Goal: Task Accomplishment & Management: Manage account settings

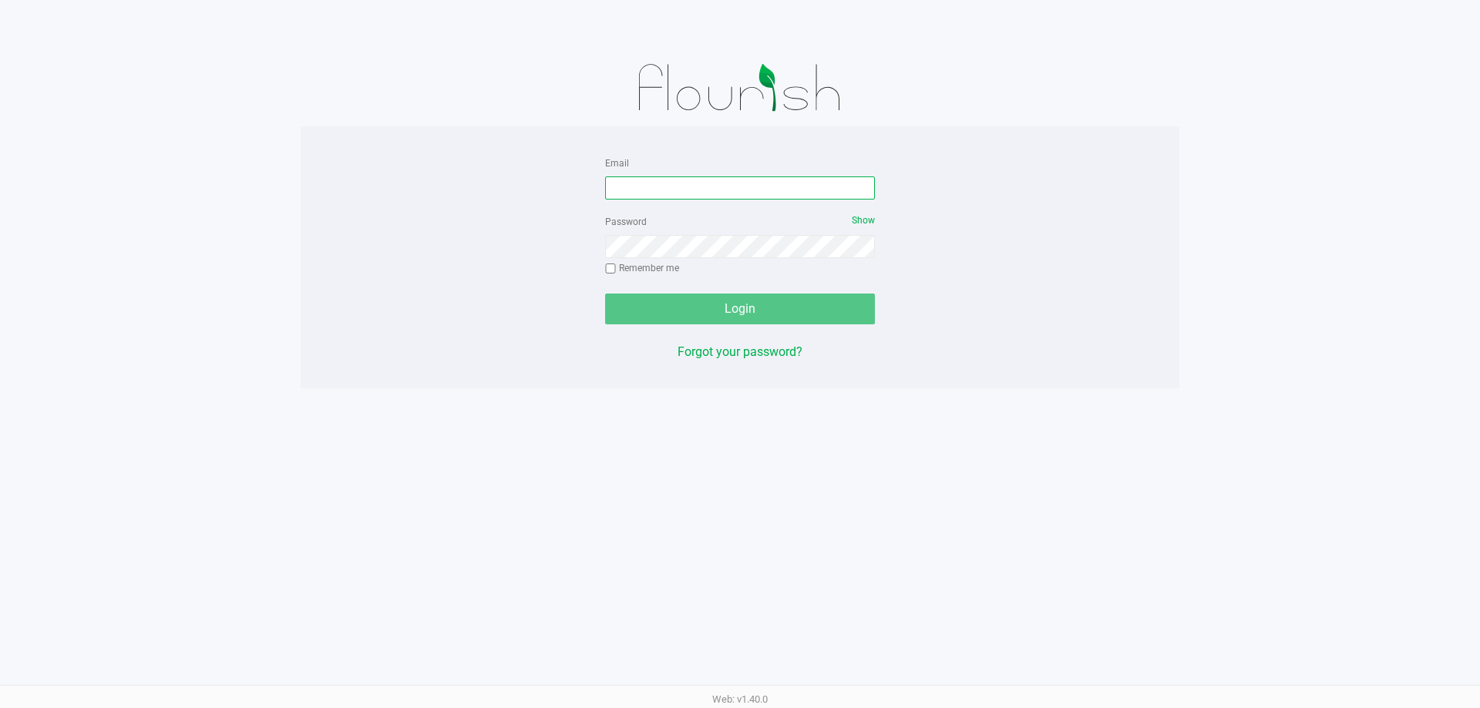
click at [617, 193] on input "Email" at bounding box center [740, 187] width 270 height 23
type input "[EMAIL_ADDRESS][DOMAIN_NAME]"
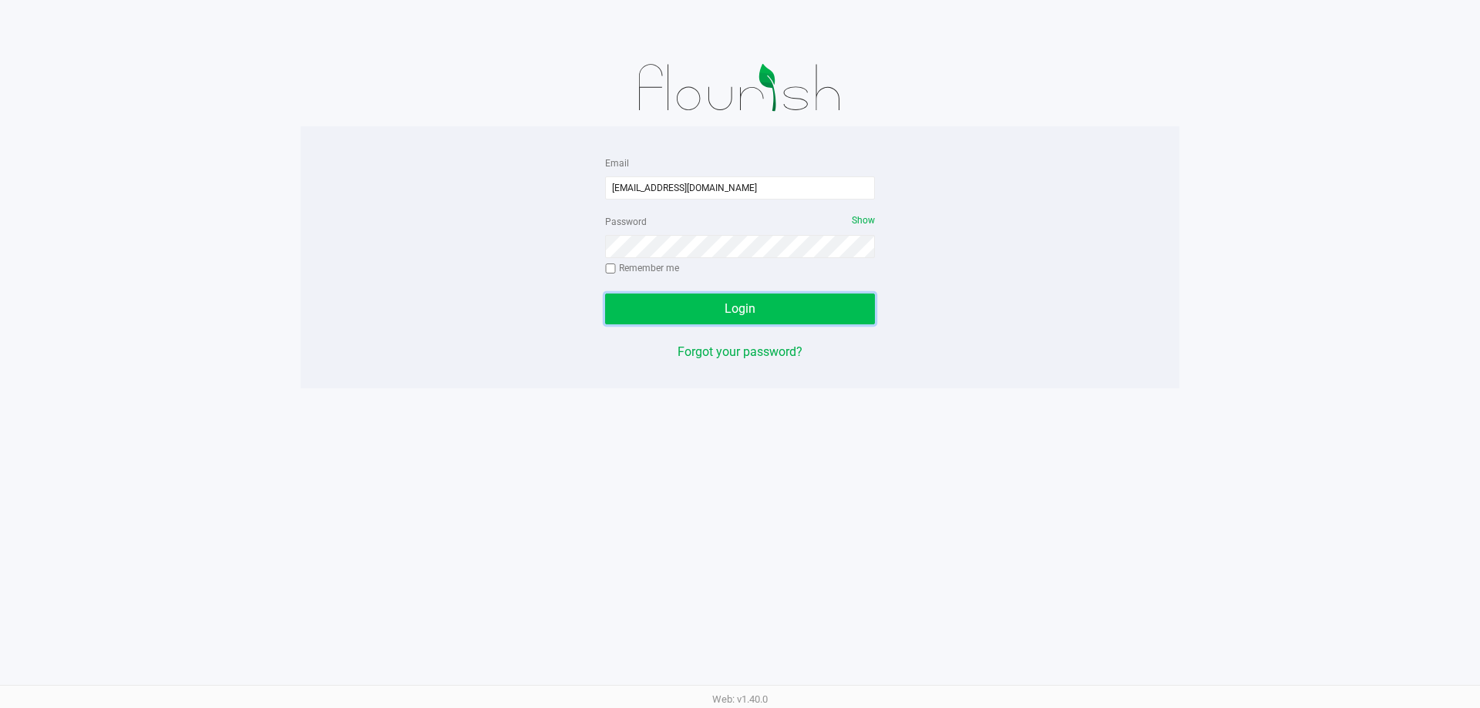
click at [721, 320] on button "Login" at bounding box center [740, 309] width 270 height 31
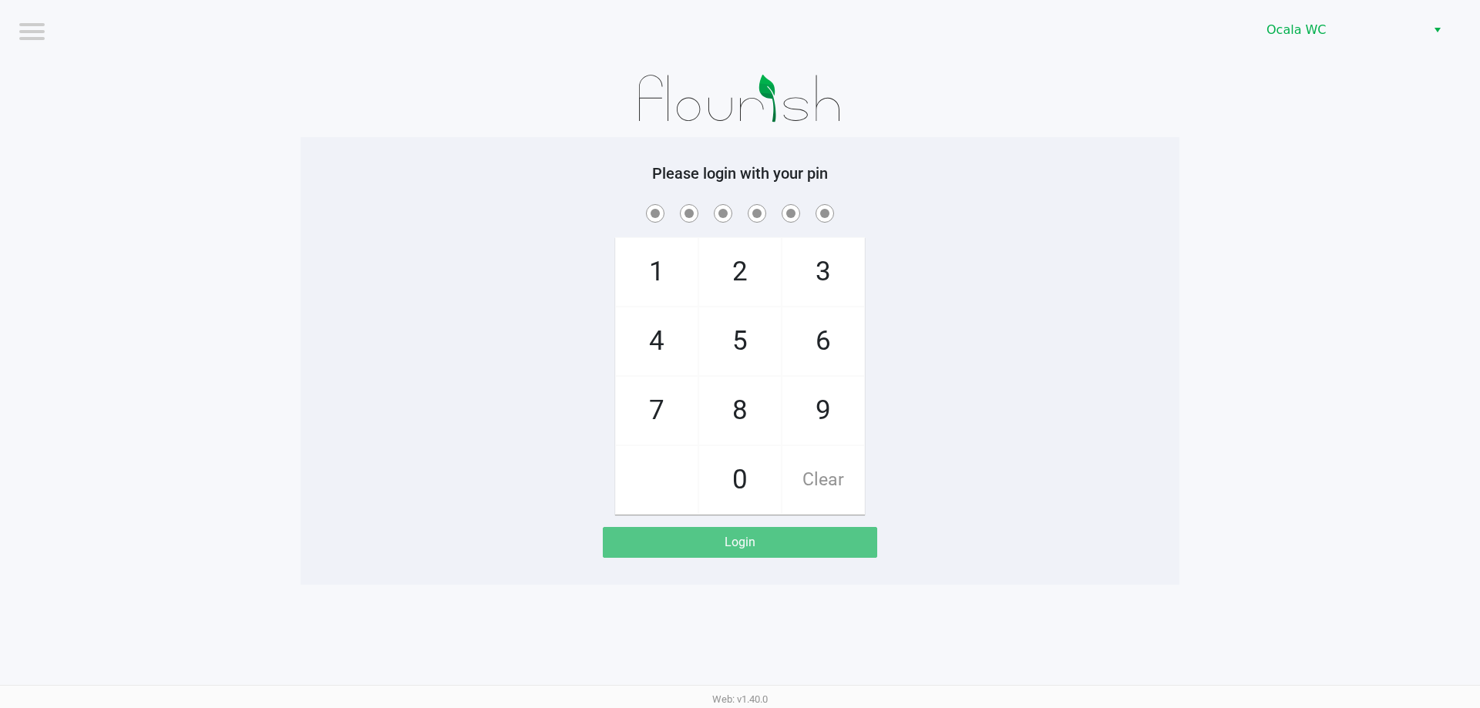
click at [1015, 271] on div "1 4 7 2 5 8 0 3 6 9 Clear" at bounding box center [740, 358] width 879 height 314
checkbox input "true"
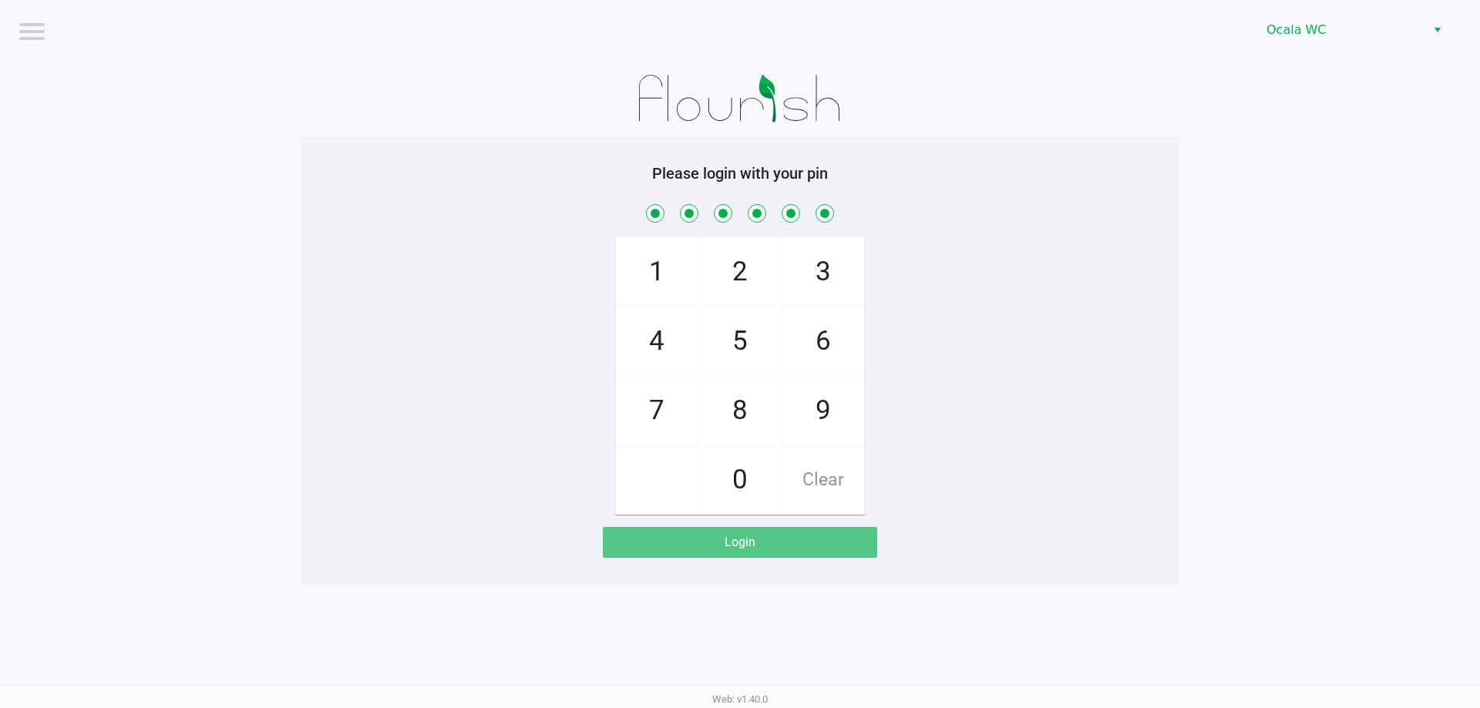
checkbox input "true"
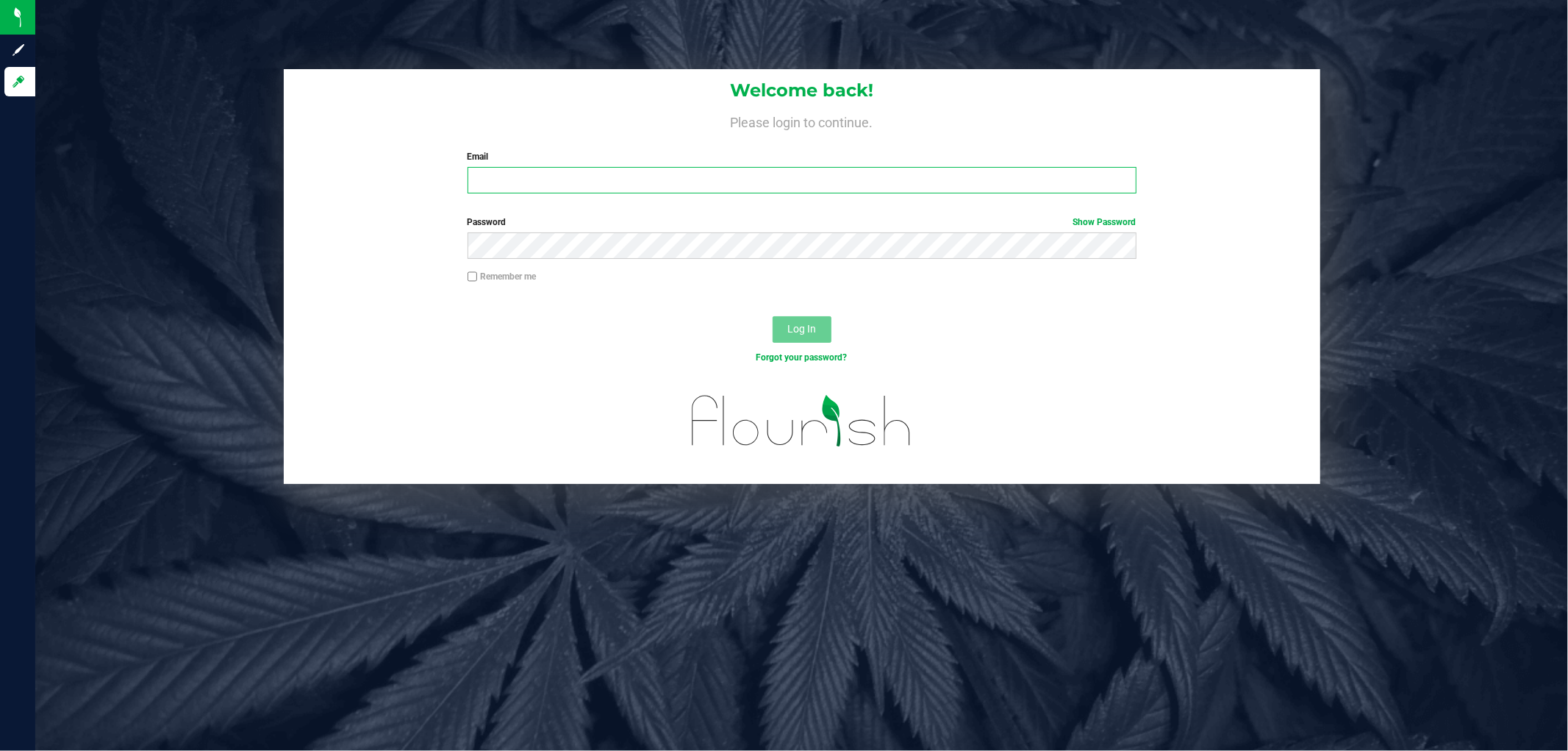
click at [526, 178] on input "Email" at bounding box center [801, 180] width 669 height 27
type input "smccurdy@liveparallel.com"
click at [816, 344] on div "Log In" at bounding box center [801, 334] width 1037 height 50
click at [810, 323] on span "Log In" at bounding box center [801, 328] width 29 height 11
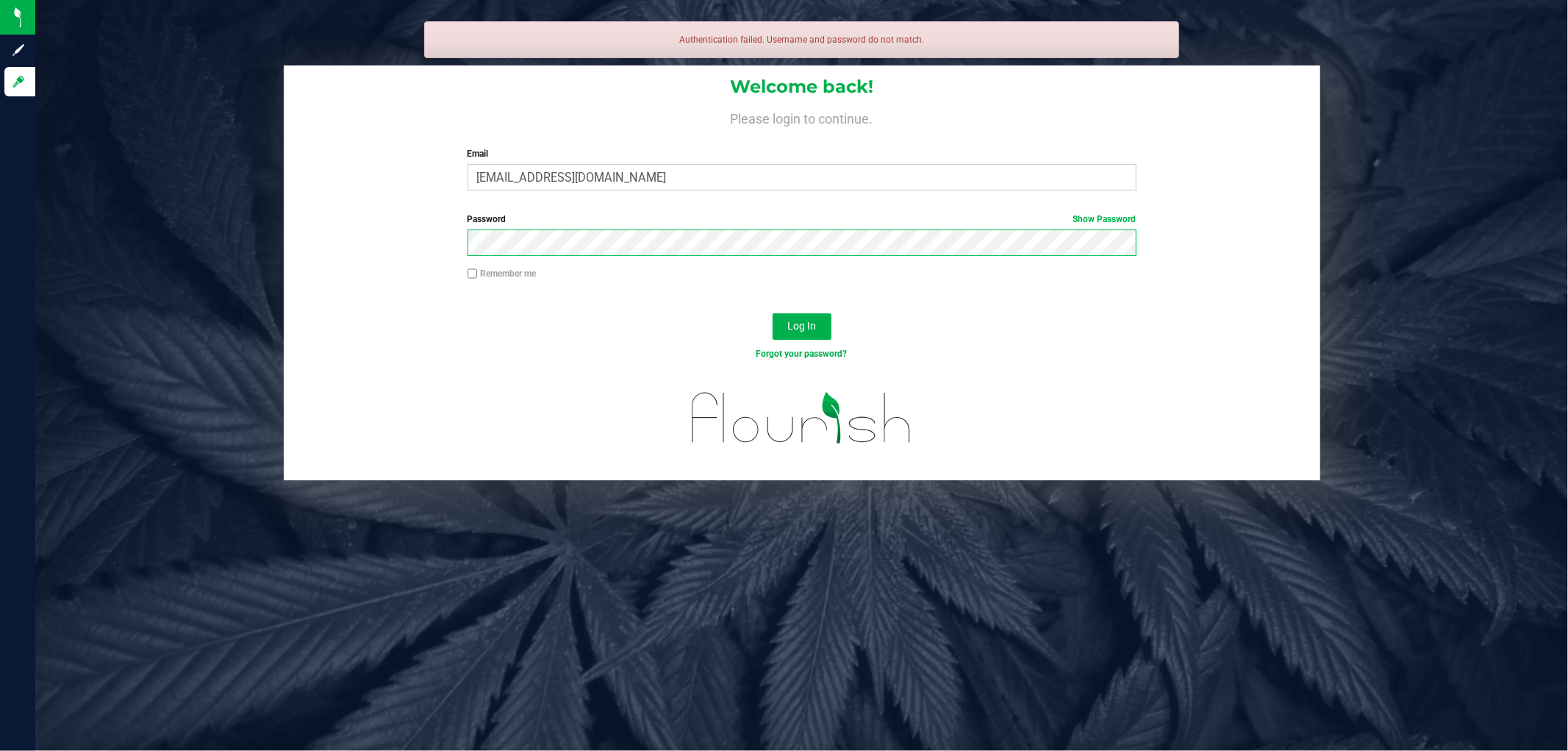
click at [773, 313] on button "Log In" at bounding box center [802, 326] width 59 height 27
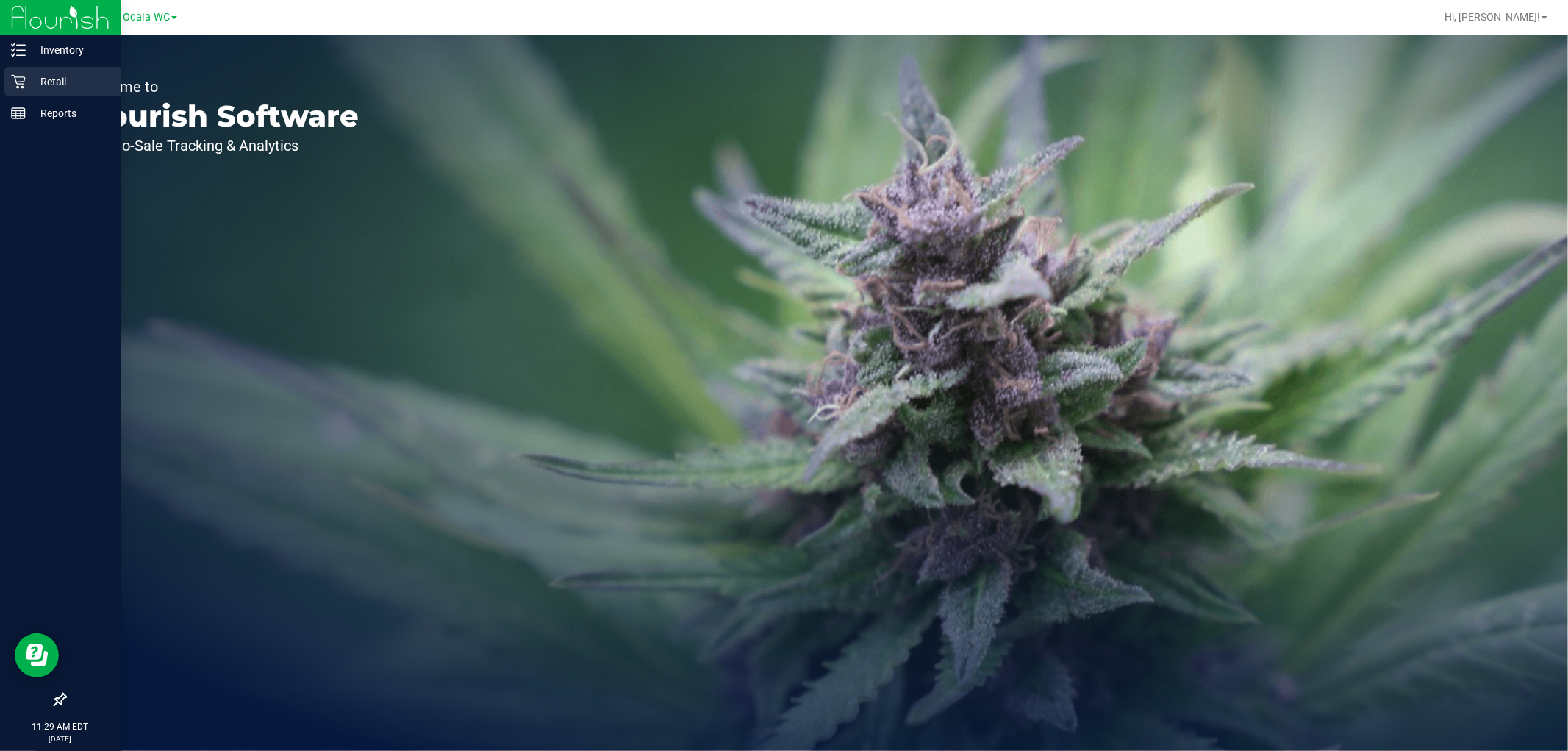
click at [11, 88] on icon at bounding box center [18, 81] width 14 height 14
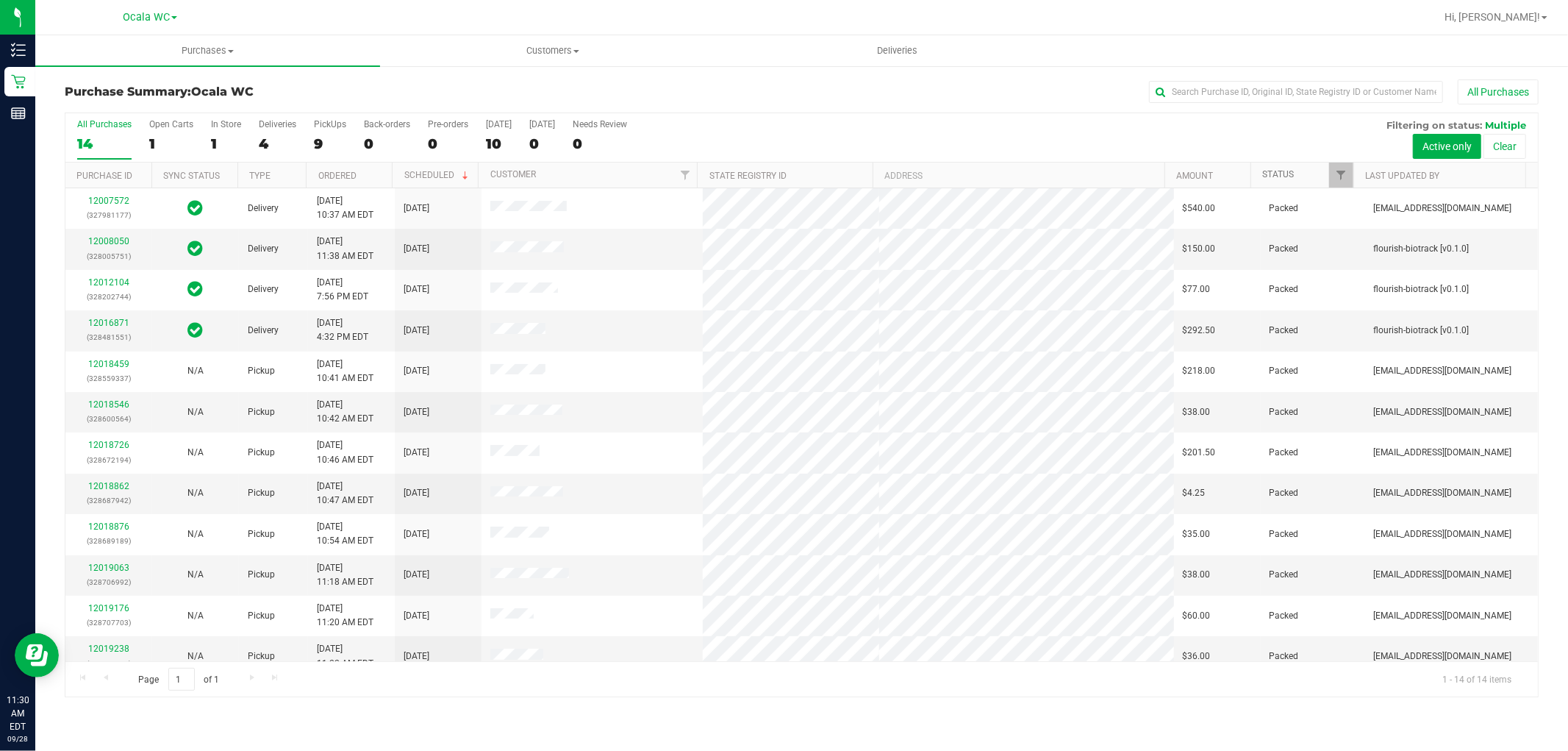
click at [1282, 175] on link "Status" at bounding box center [1277, 174] width 31 height 10
click at [1281, 177] on link "Status" at bounding box center [1286, 174] width 49 height 10
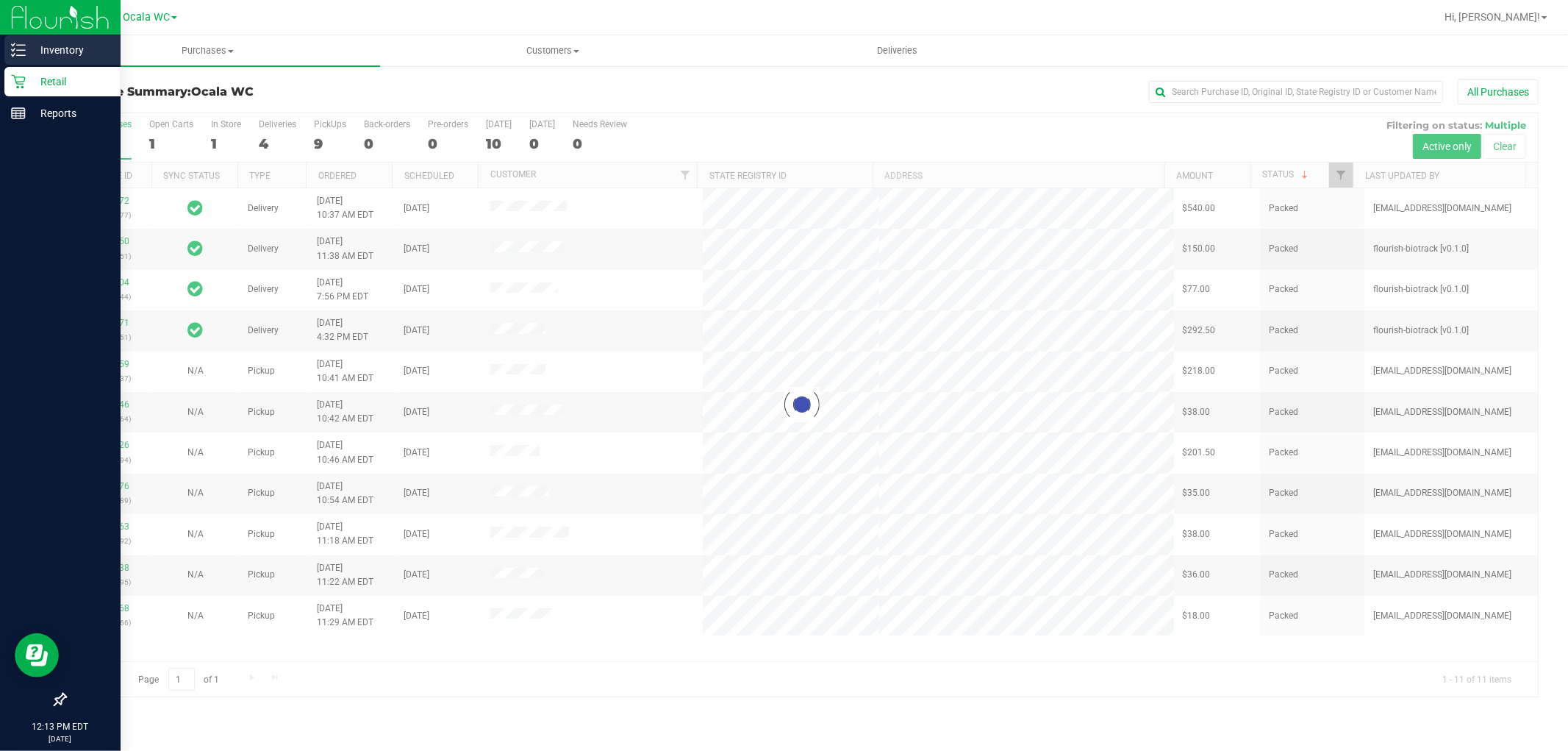
click at [17, 64] on div "Inventory" at bounding box center [63, 50] width 116 height 30
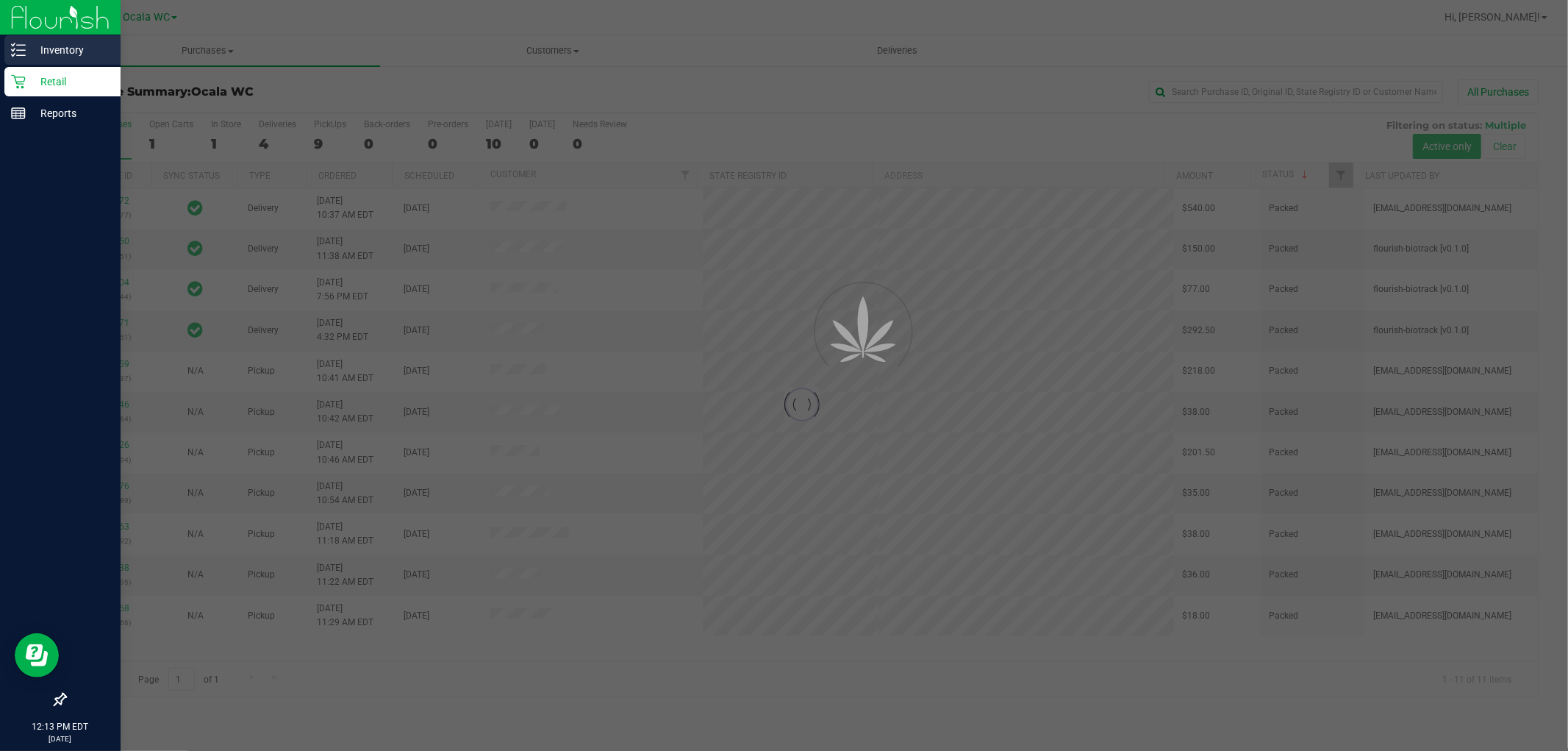
click at [27, 54] on p "Inventory" at bounding box center [70, 50] width 88 height 17
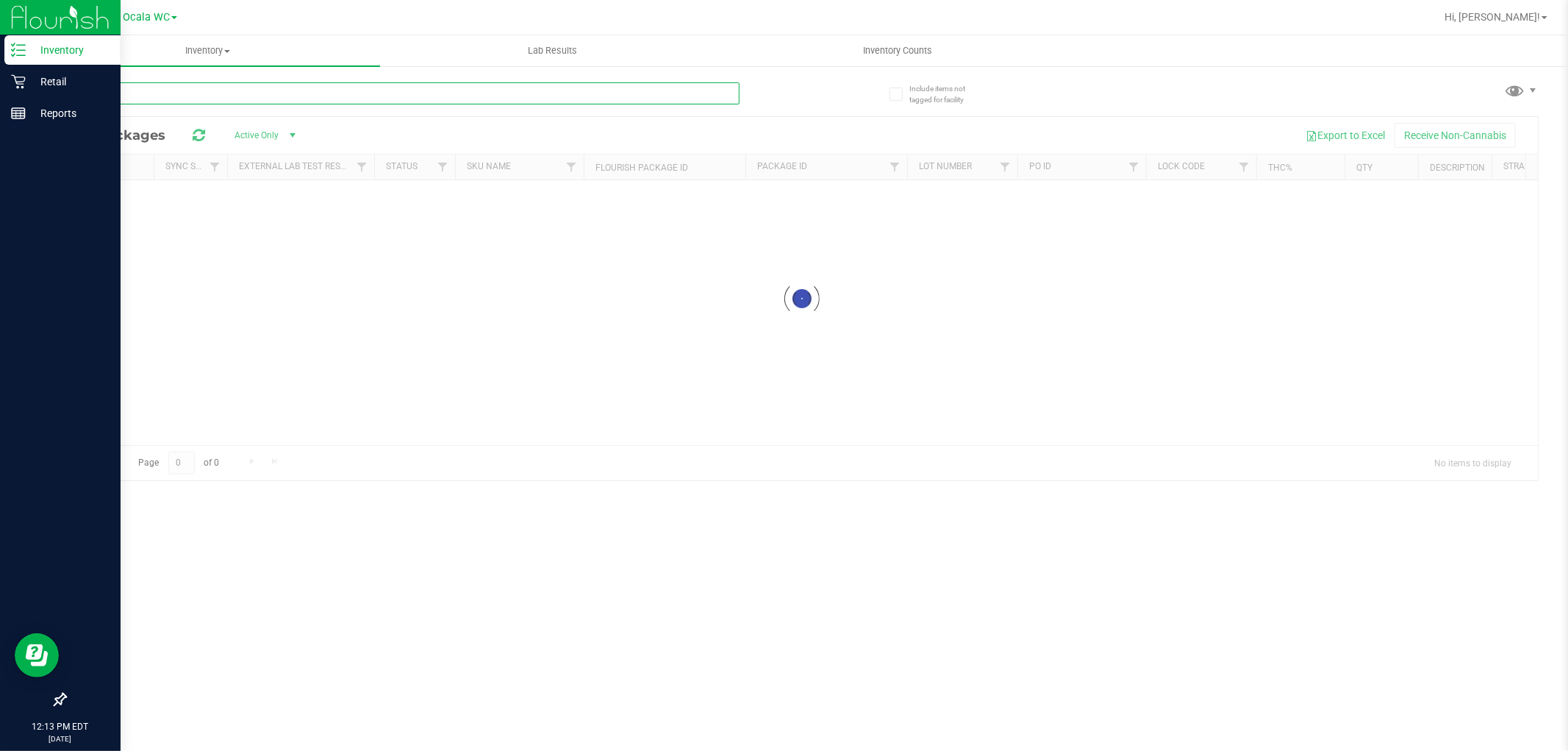
click at [373, 101] on input "text" at bounding box center [402, 93] width 674 height 22
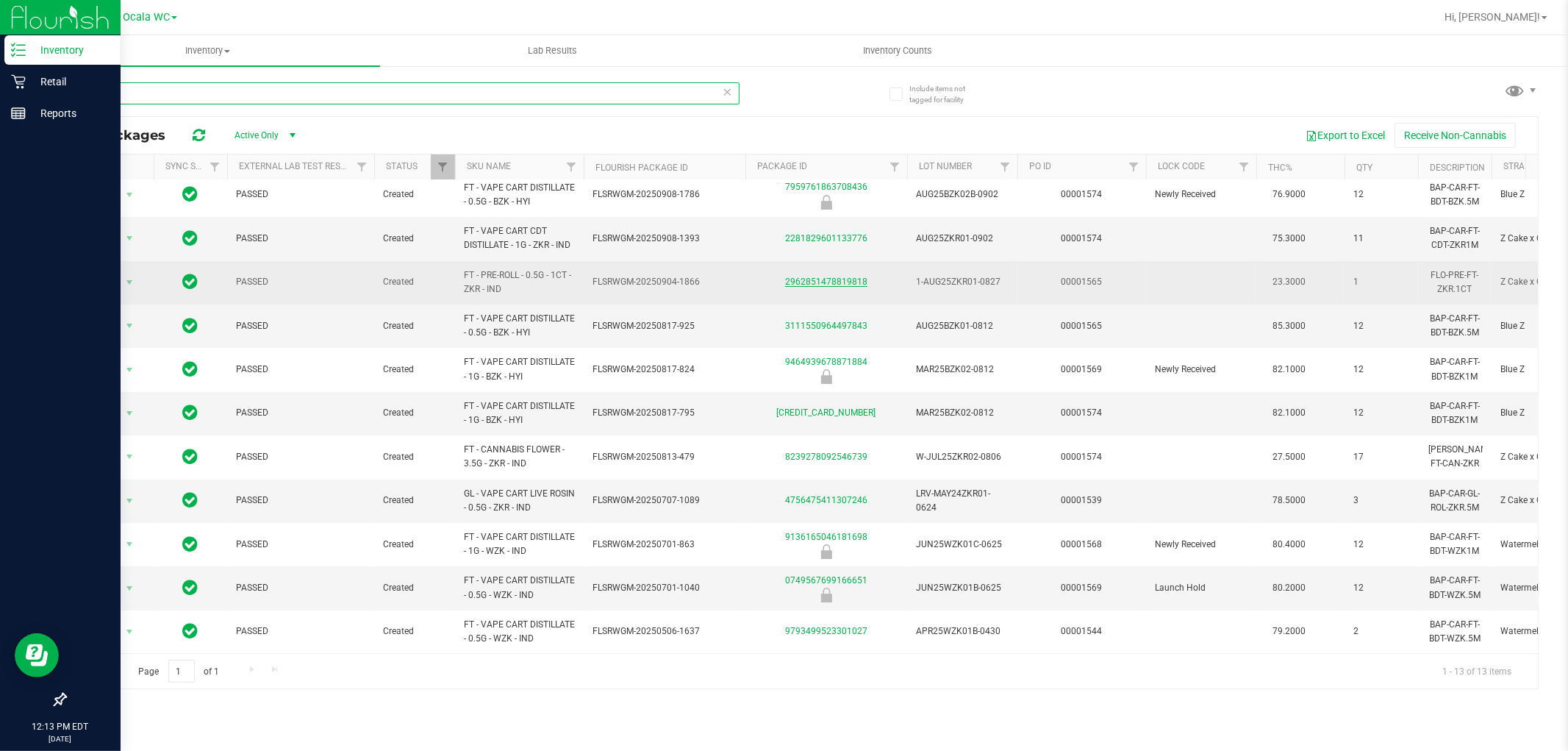
scroll to position [107, 0]
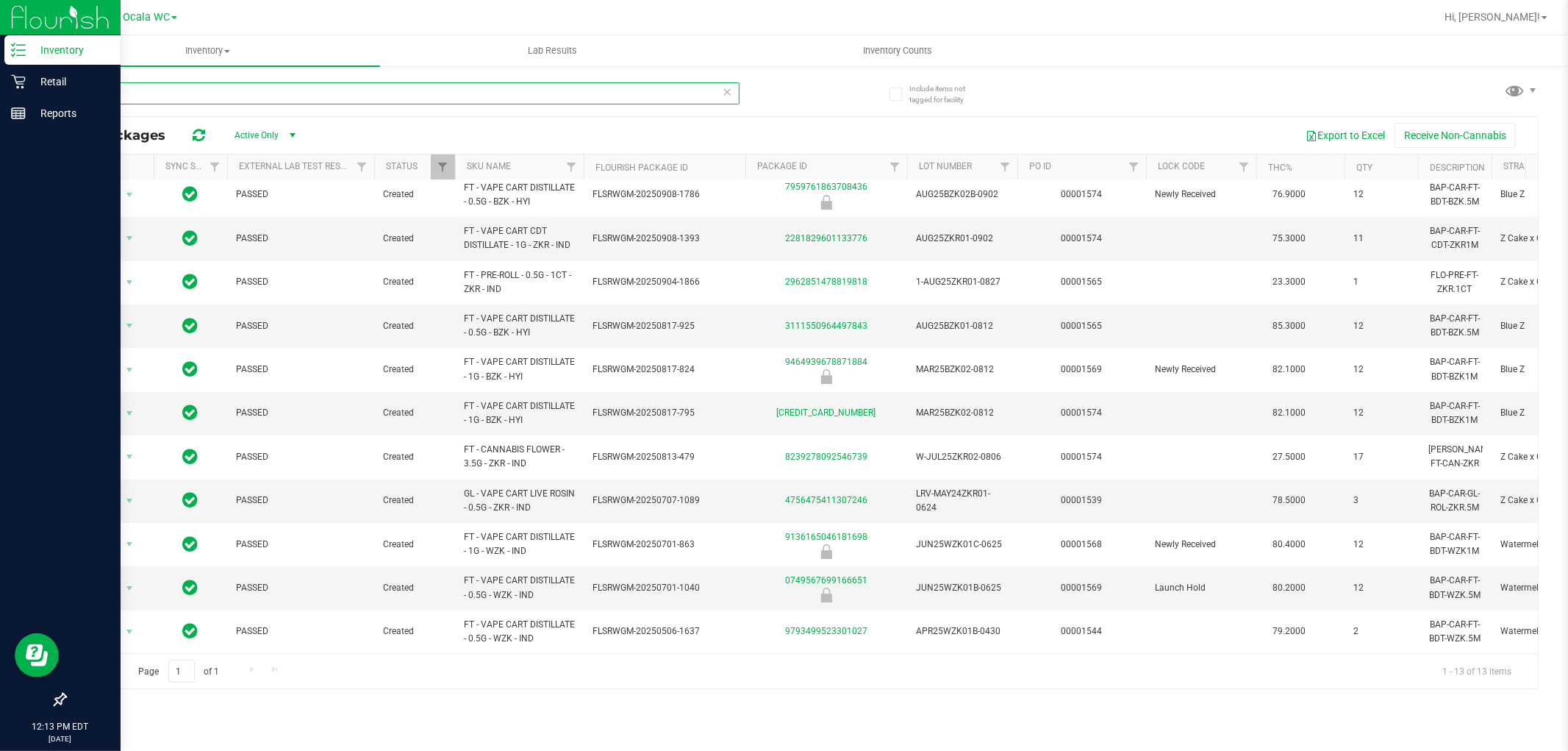
type input "zk"
click at [6, 83] on div "Retail" at bounding box center [63, 81] width 116 height 30
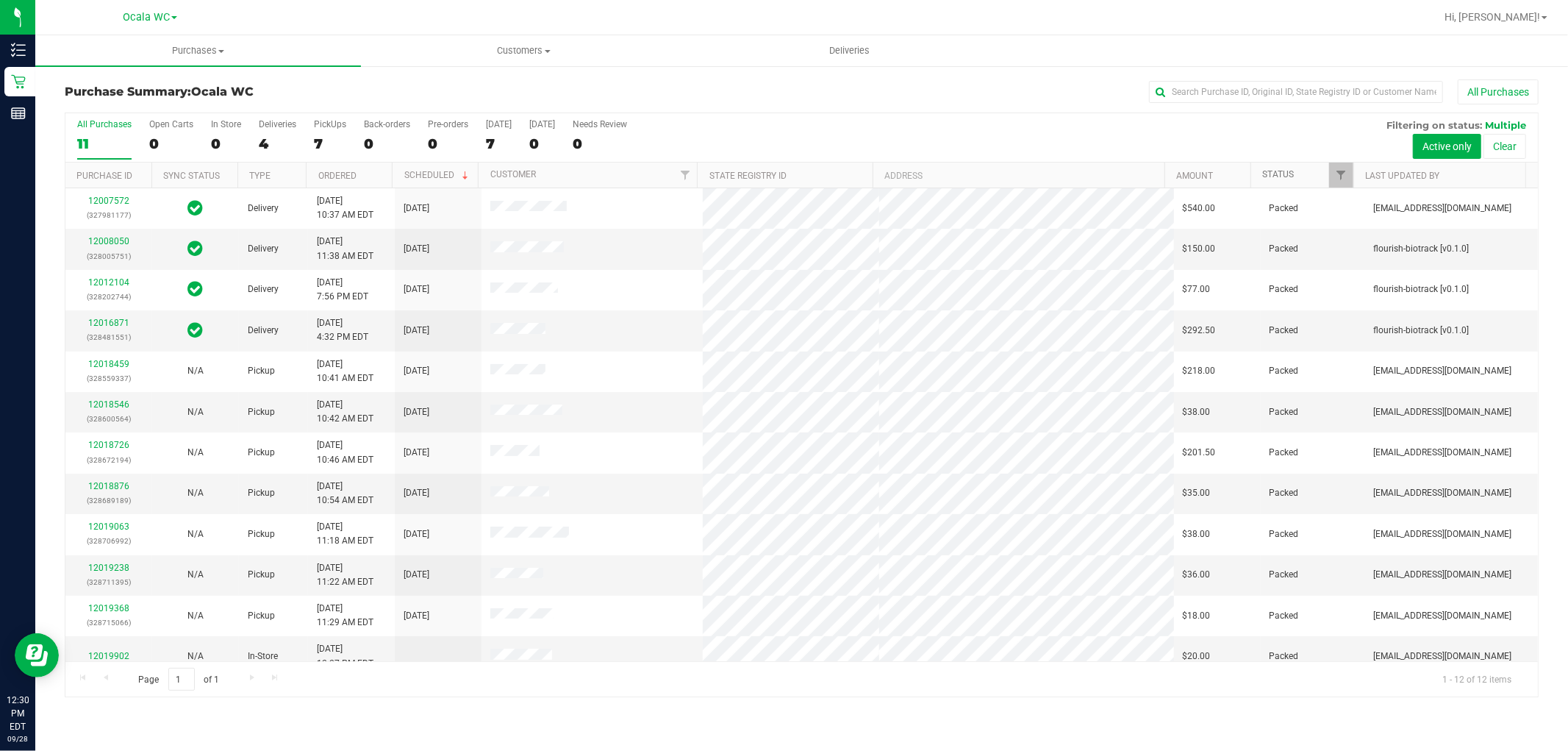
click at [1269, 175] on link "Status" at bounding box center [1277, 174] width 31 height 10
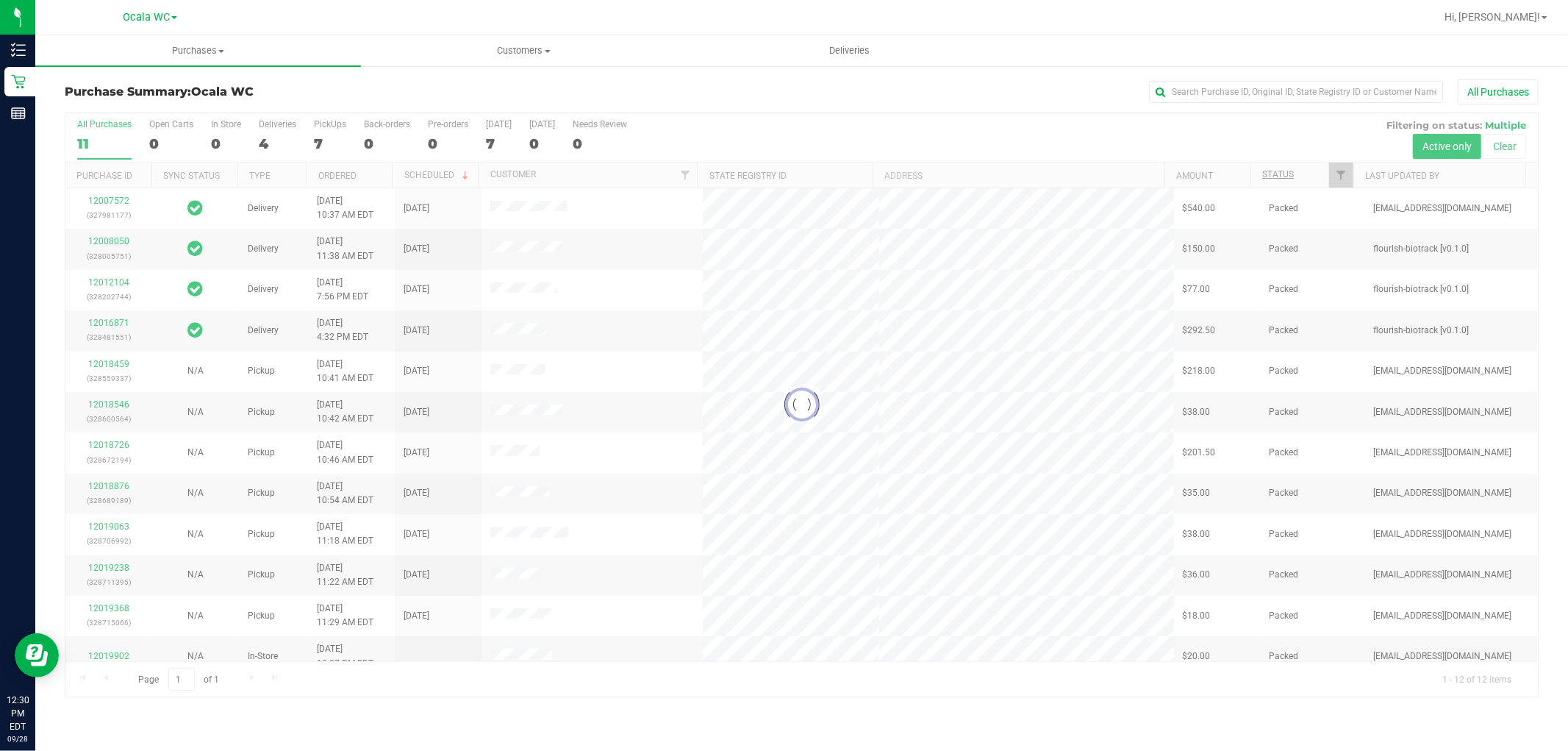
click at [1269, 175] on div at bounding box center [802, 405] width 1473 height 583
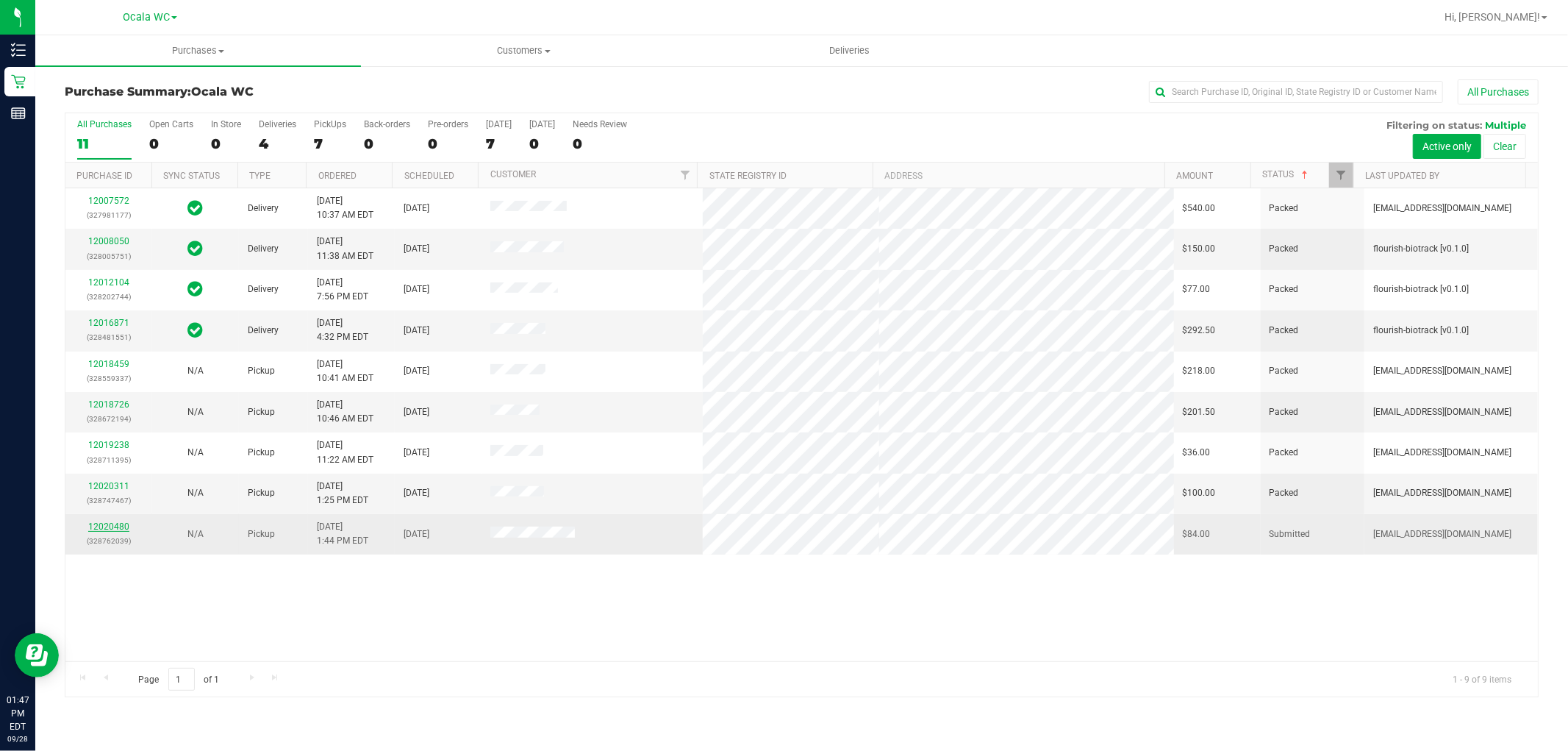
click at [108, 526] on link "12020480" at bounding box center [108, 526] width 41 height 10
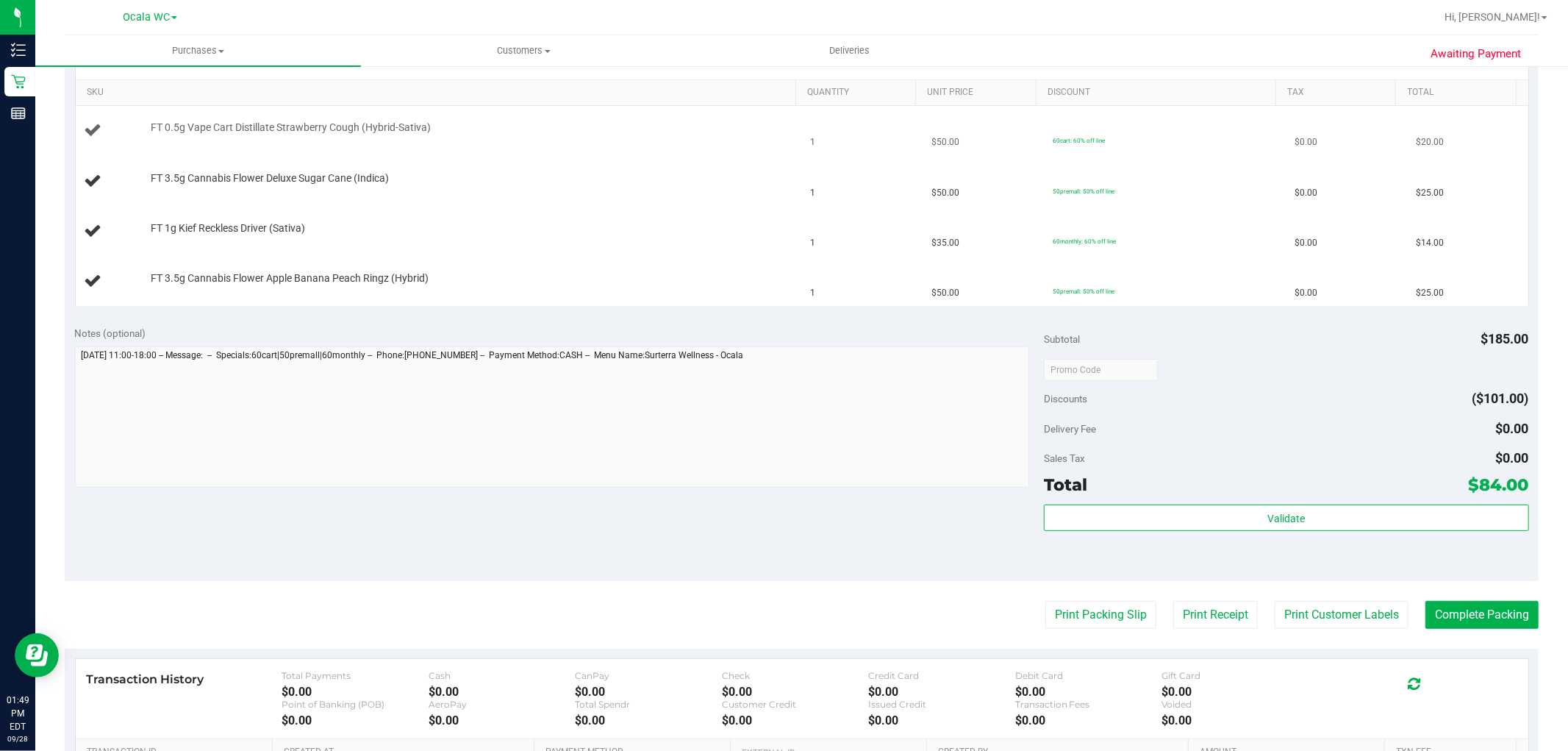
scroll to position [412, 0]
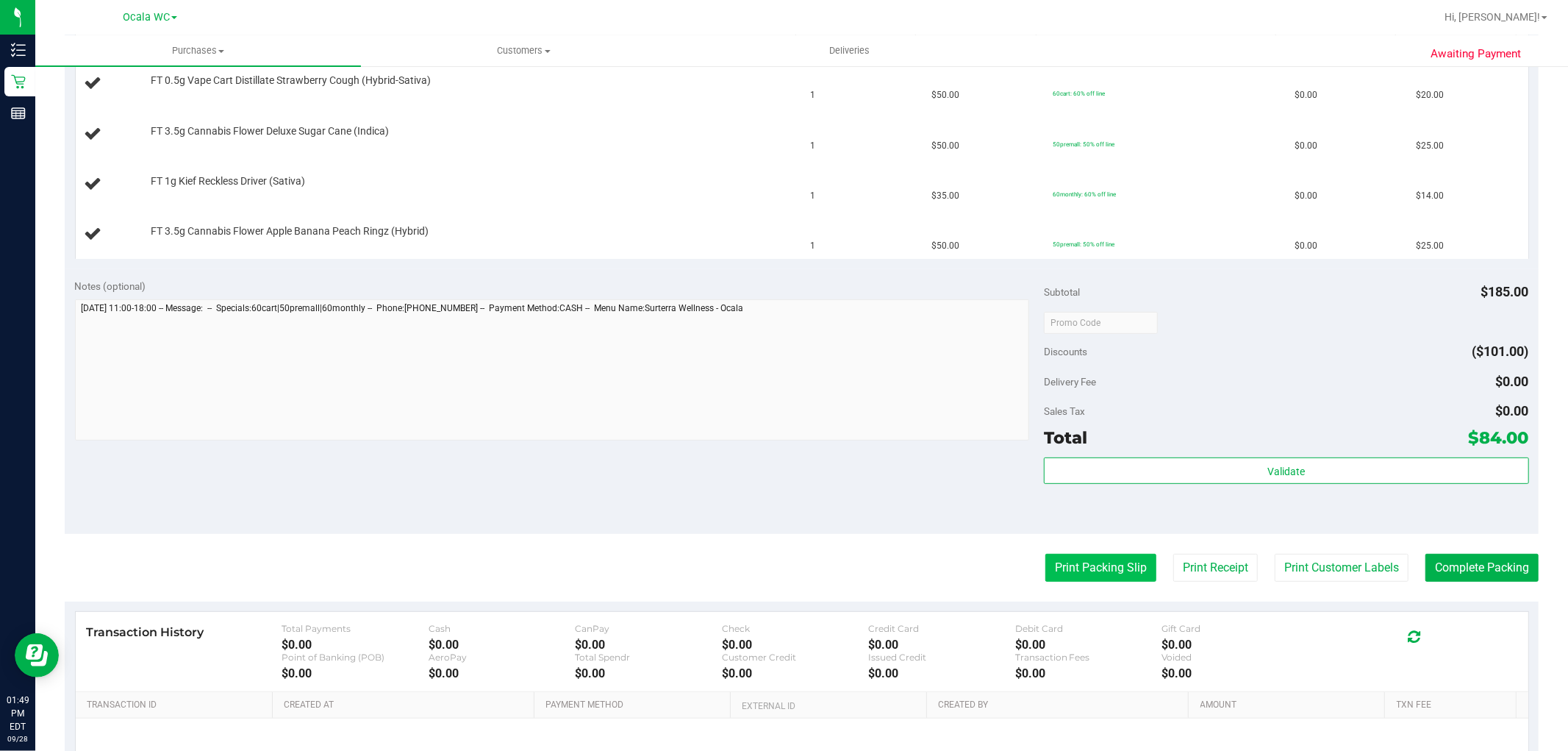
click at [1085, 572] on button "Print Packing Slip" at bounding box center [1101, 567] width 111 height 28
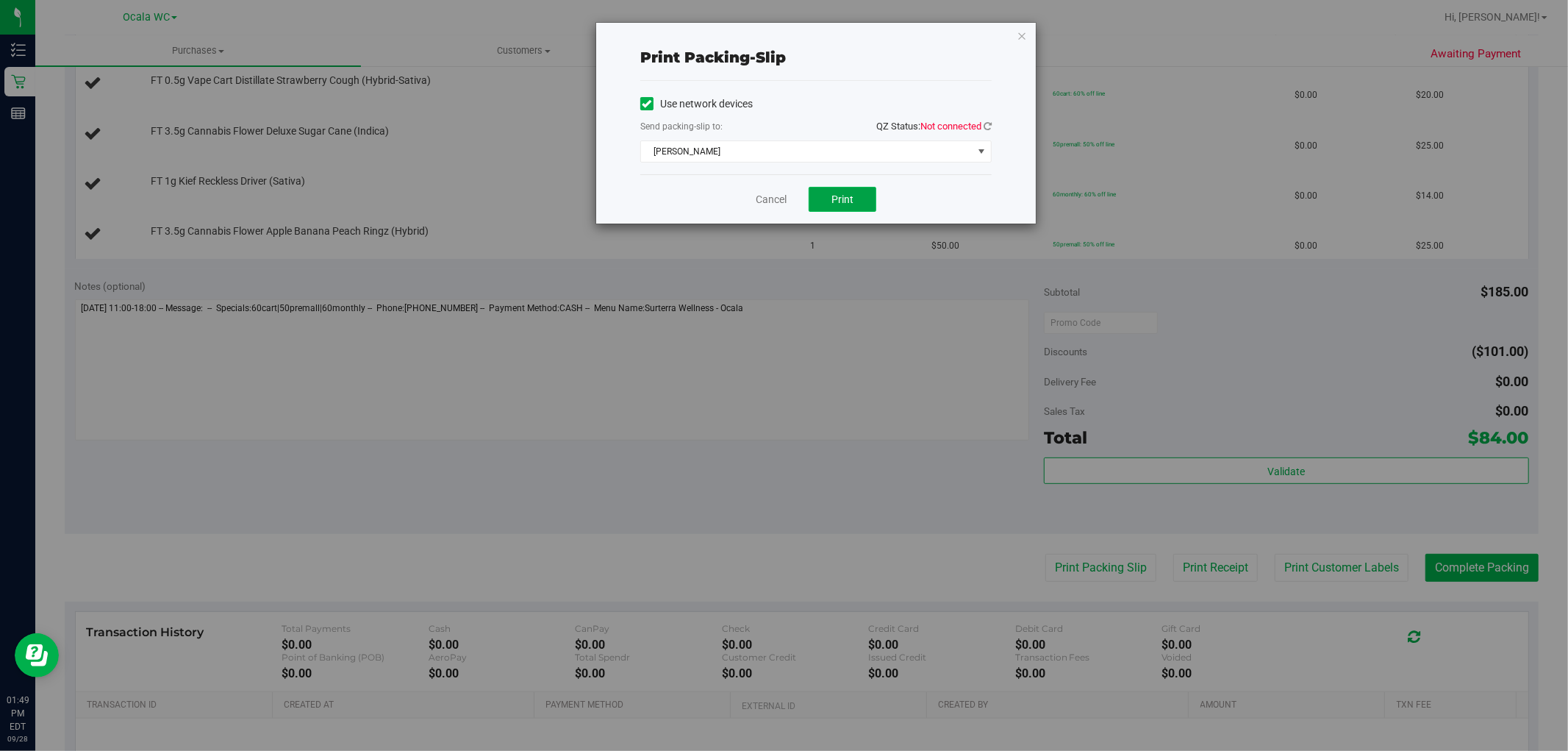
click at [864, 188] on button "Print" at bounding box center [842, 199] width 68 height 25
click at [989, 126] on icon at bounding box center [987, 126] width 8 height 10
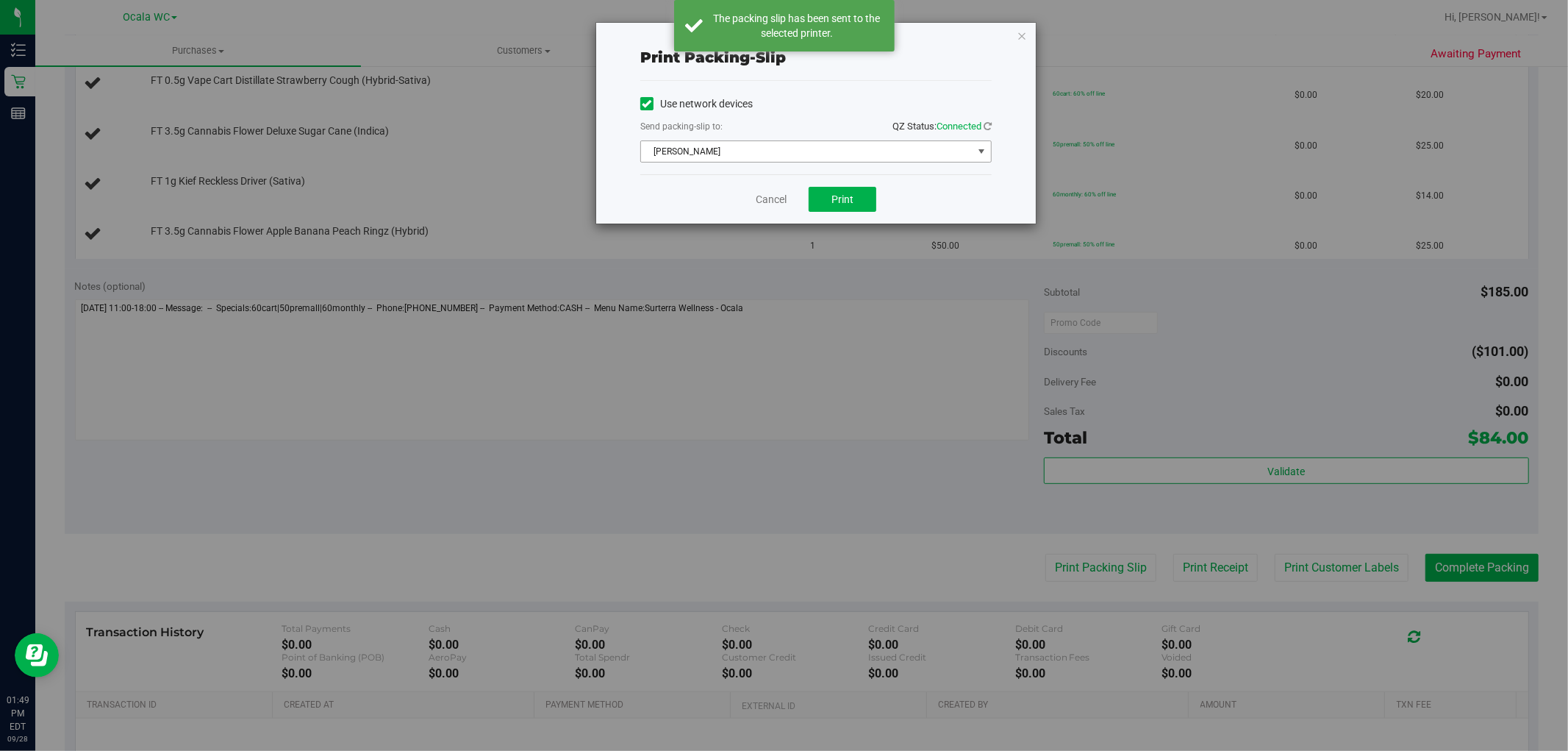
click at [803, 151] on span "BRAD-PITT" at bounding box center [807, 152] width 332 height 21
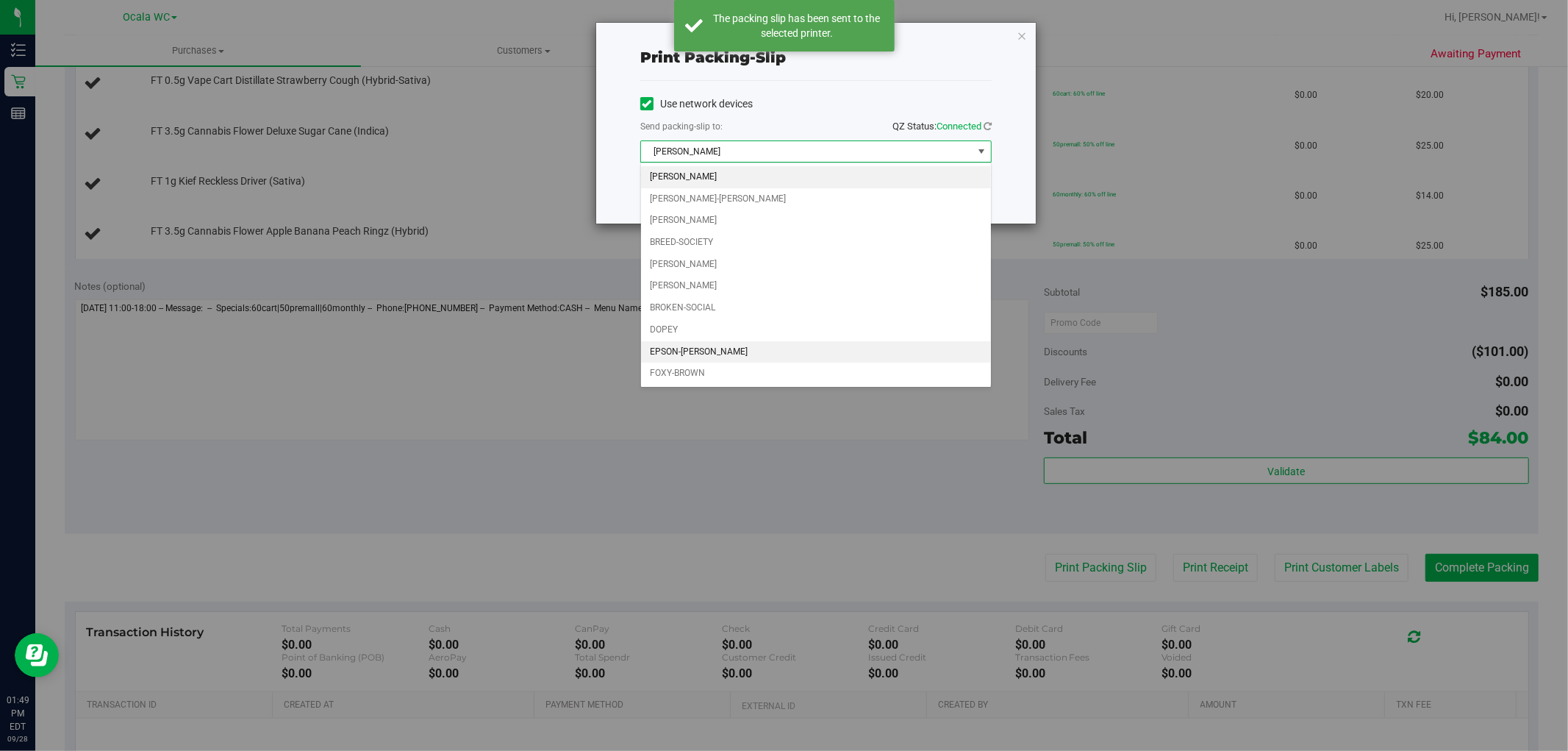
drag, startPoint x: 694, startPoint y: 353, endPoint x: 819, endPoint y: 224, distance: 179.6
click at [694, 354] on li "EPSON-GROVER" at bounding box center [815, 352] width 350 height 22
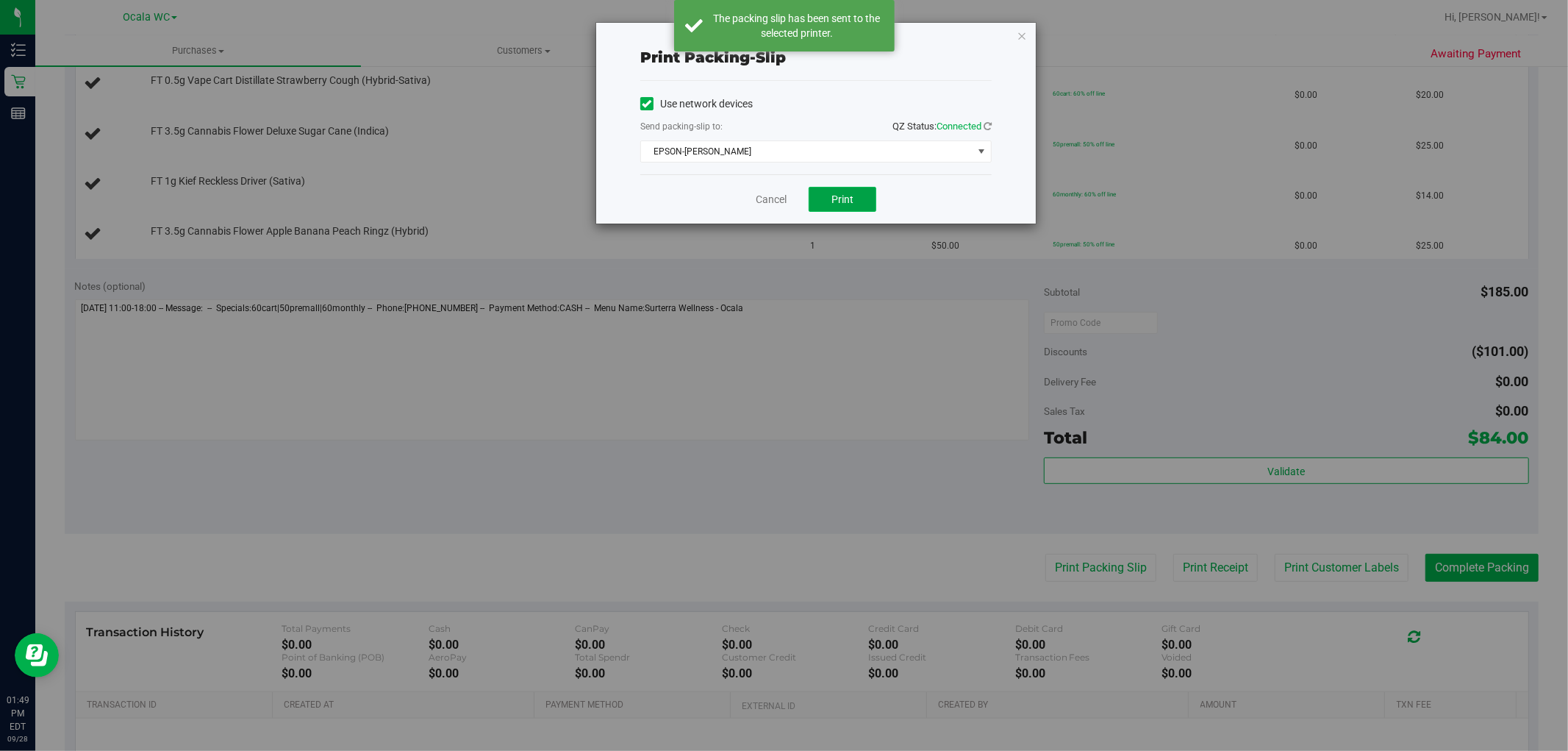
click at [817, 197] on button "Print" at bounding box center [842, 199] width 68 height 25
click at [1019, 40] on icon "button" at bounding box center [1021, 35] width 10 height 17
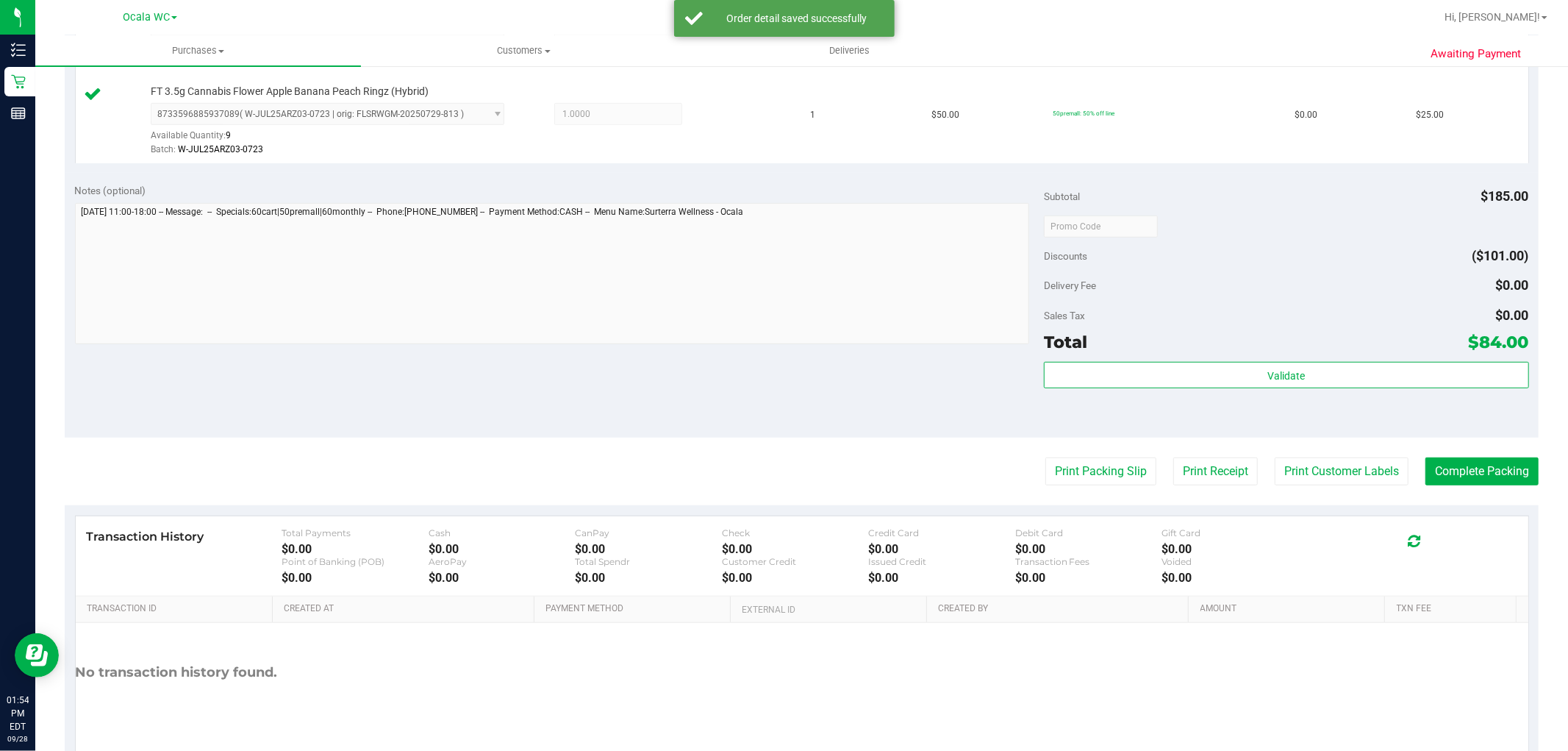
scroll to position [707, 0]
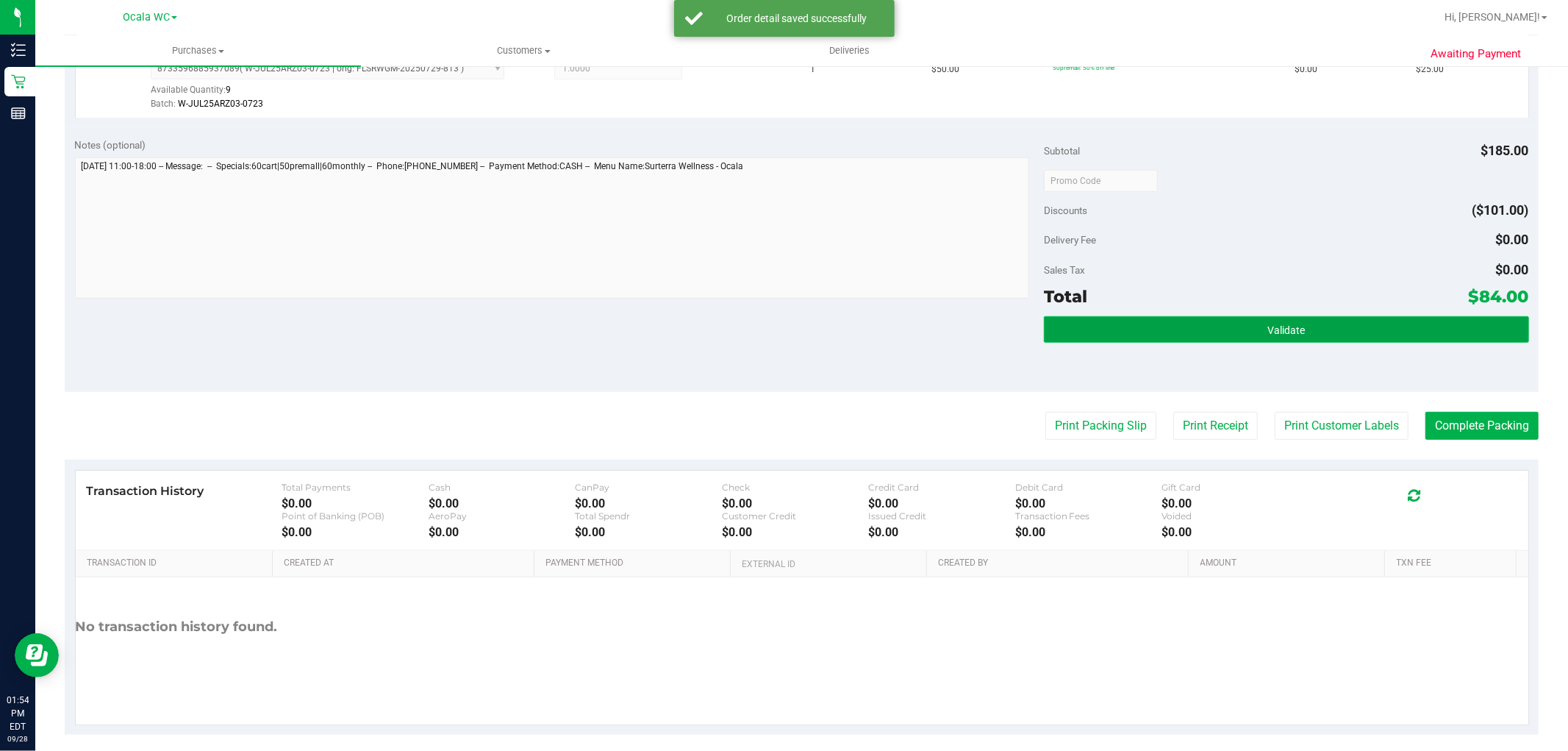
click at [1088, 329] on button "Validate" at bounding box center [1286, 329] width 485 height 27
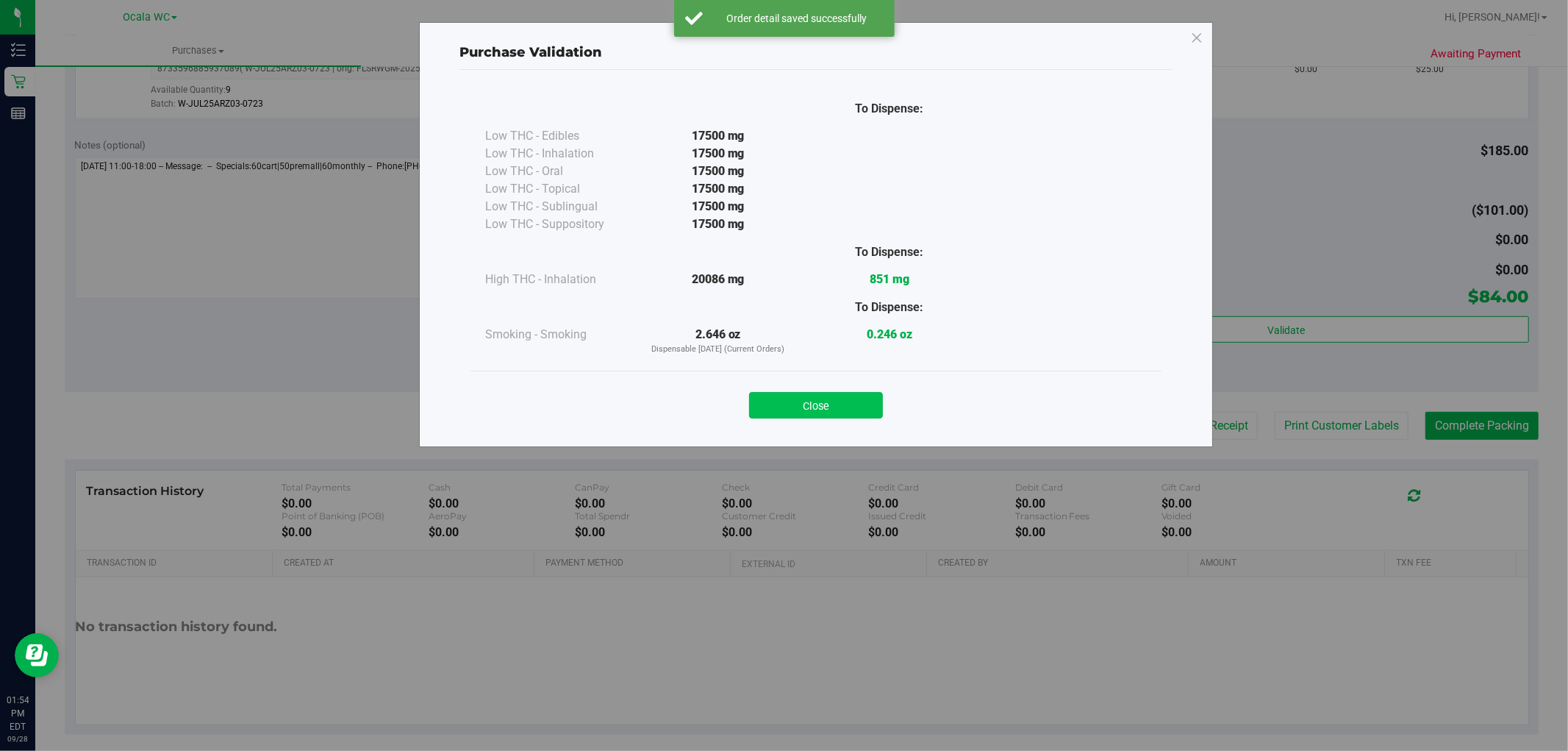
click at [810, 409] on button "Close" at bounding box center [815, 406] width 134 height 27
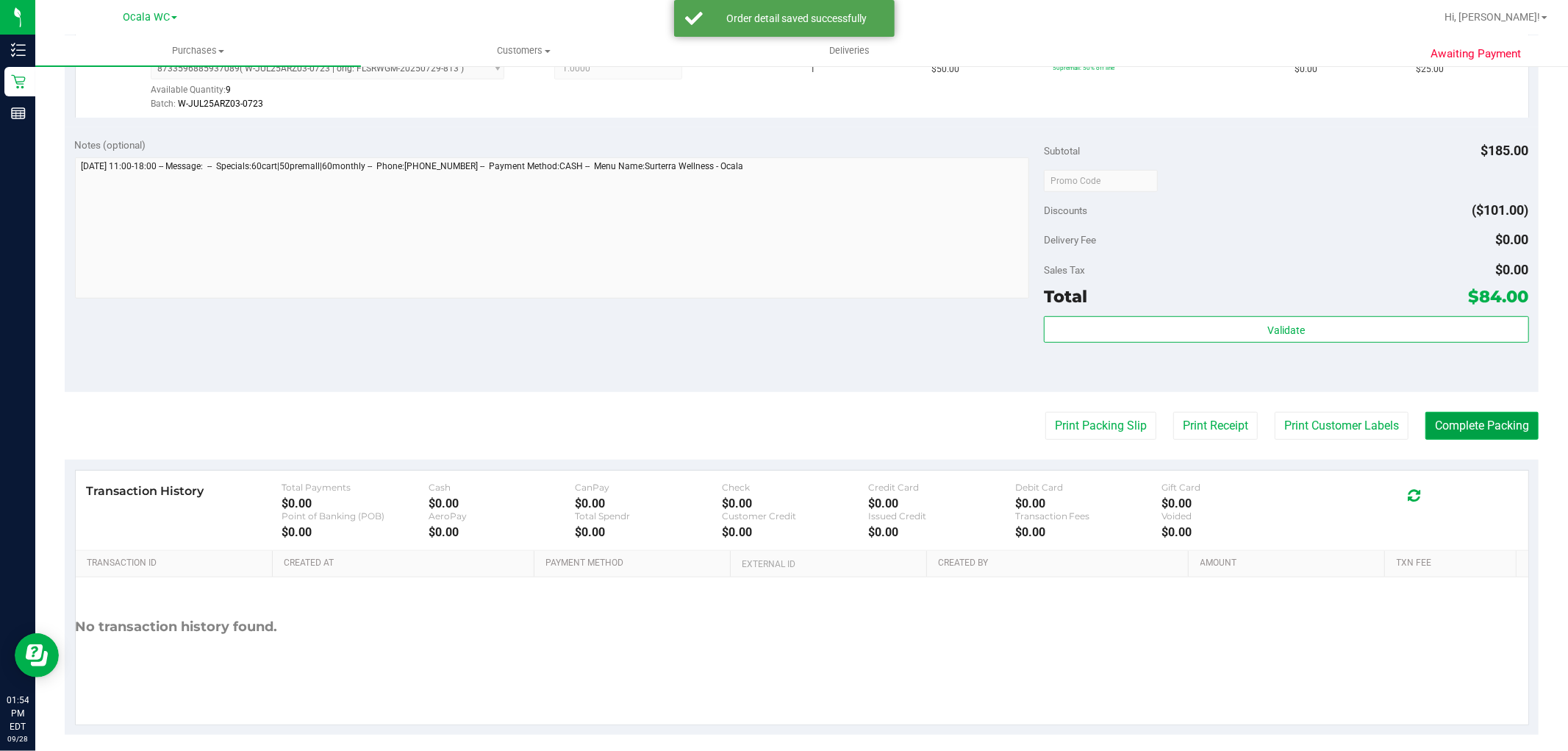
click at [1470, 429] on button "Complete Packing" at bounding box center [1481, 426] width 113 height 28
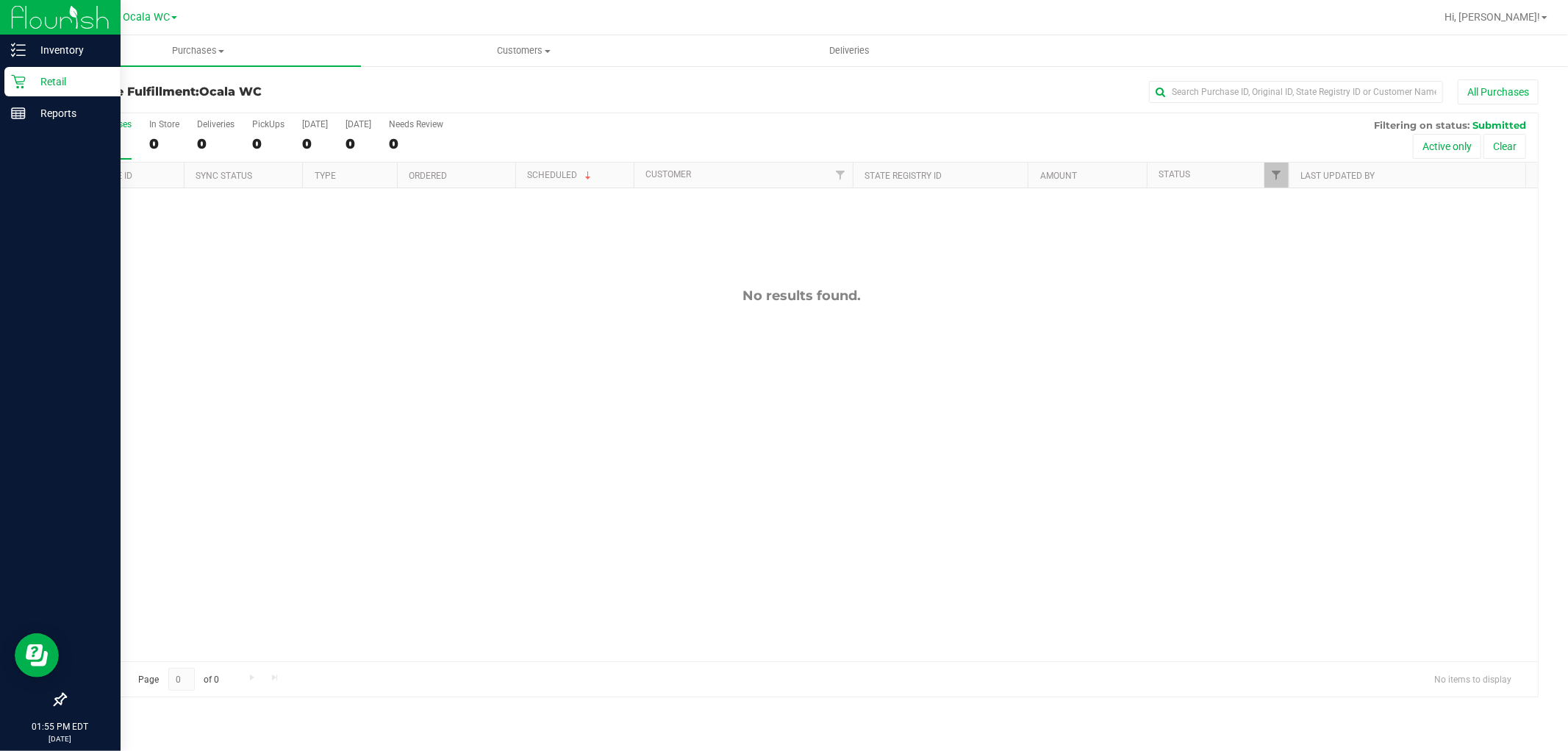
click at [23, 78] on icon at bounding box center [18, 81] width 14 height 14
